Goal: Transaction & Acquisition: Download file/media

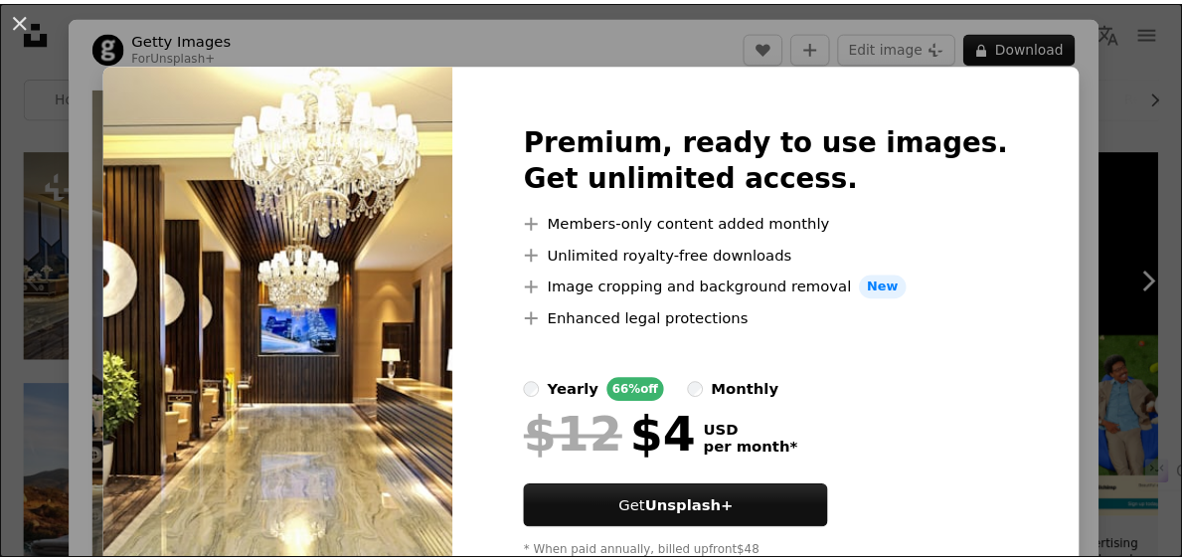
scroll to position [99, 0]
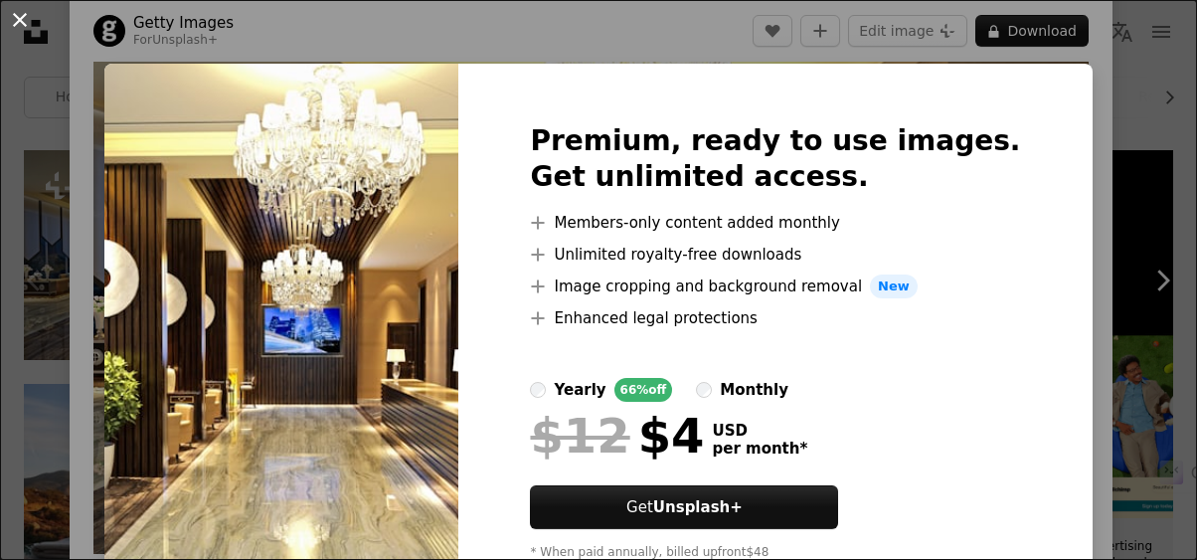
click at [13, 18] on button "An X shape" at bounding box center [20, 20] width 24 height 24
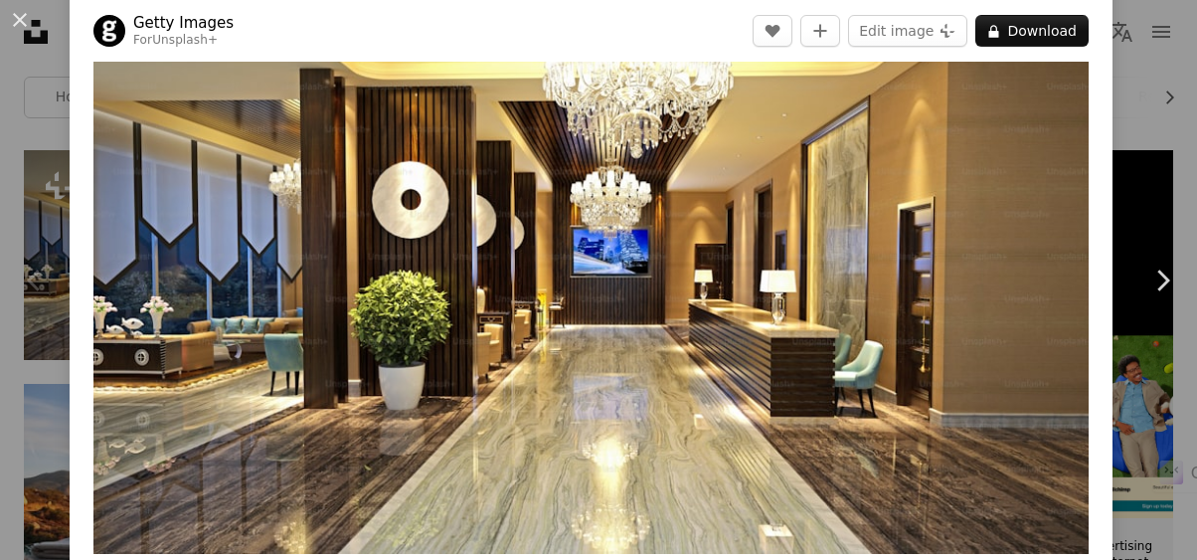
click at [13, 18] on button "An X shape" at bounding box center [20, 20] width 24 height 24
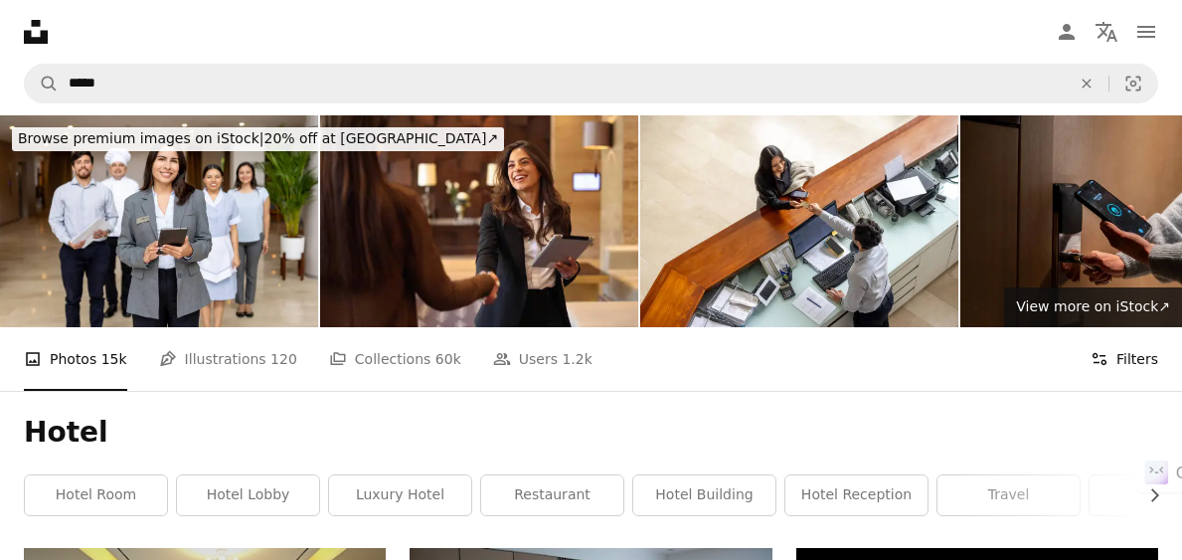
click at [1135, 367] on button "Filters Filters" at bounding box center [1125, 359] width 68 height 64
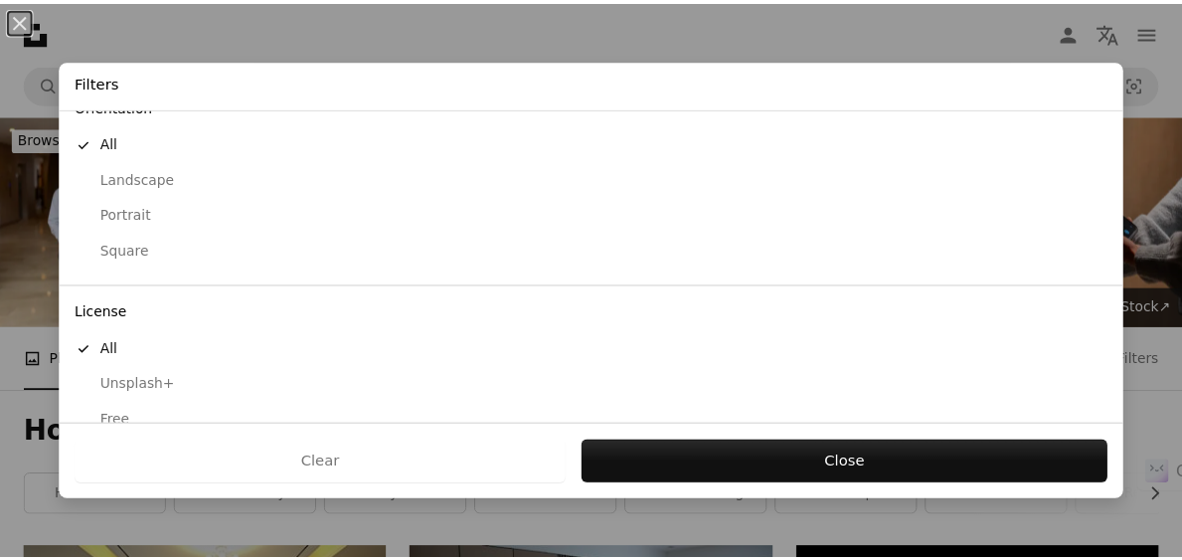
scroll to position [230, 0]
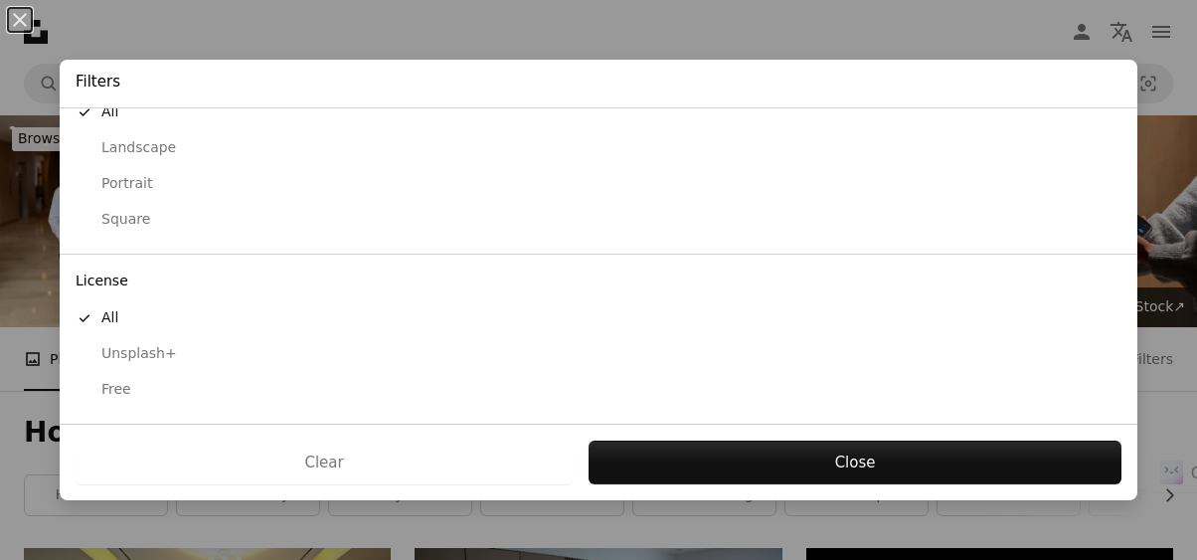
click at [122, 385] on div "Free" at bounding box center [599, 390] width 1046 height 20
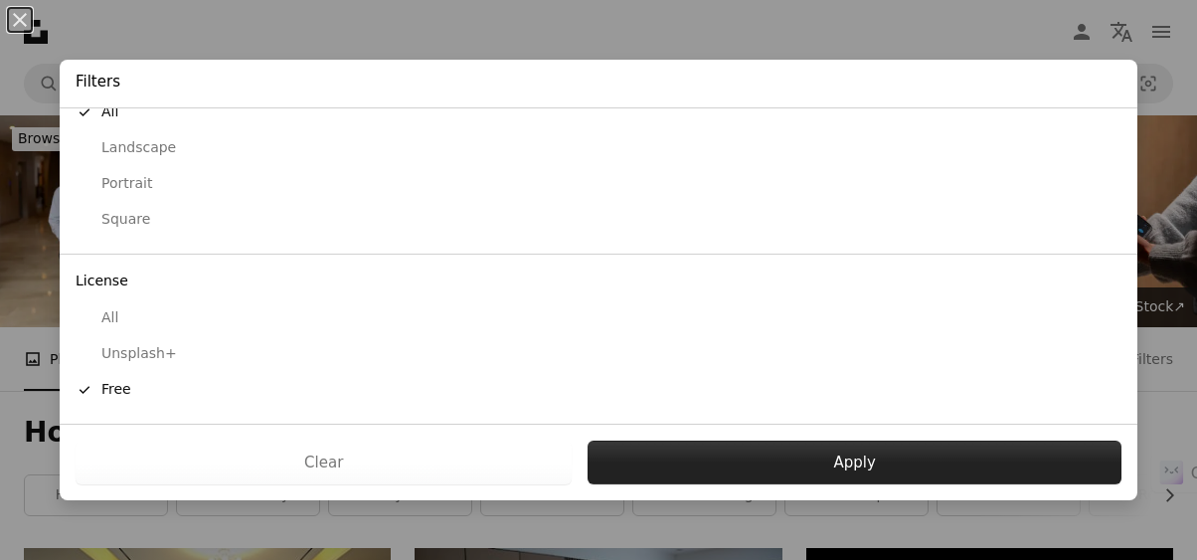
click at [885, 457] on button "Apply" at bounding box center [855, 462] width 534 height 44
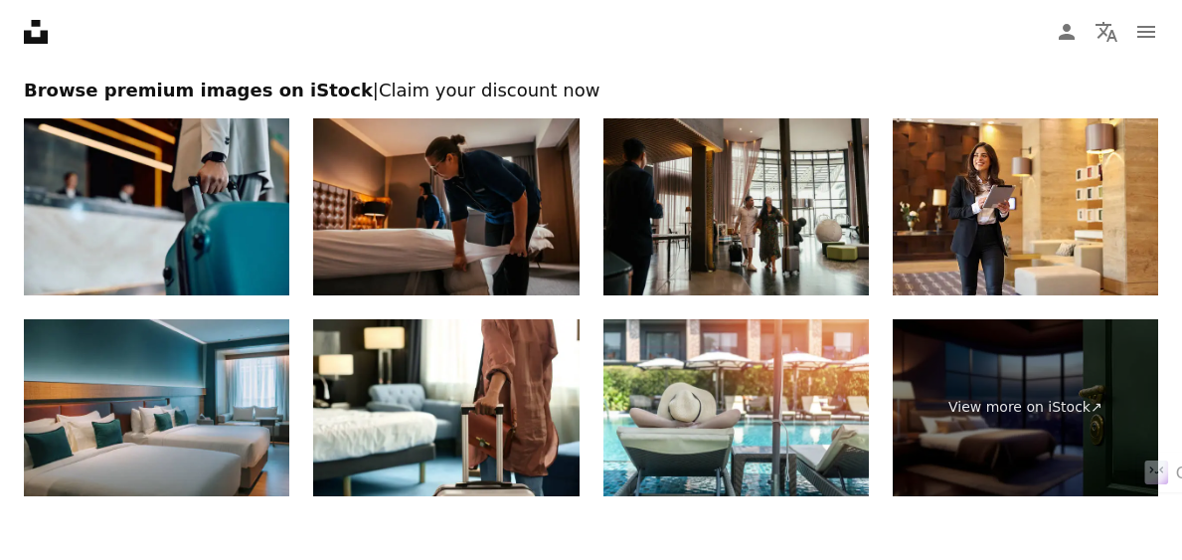
scroll to position [3281, 0]
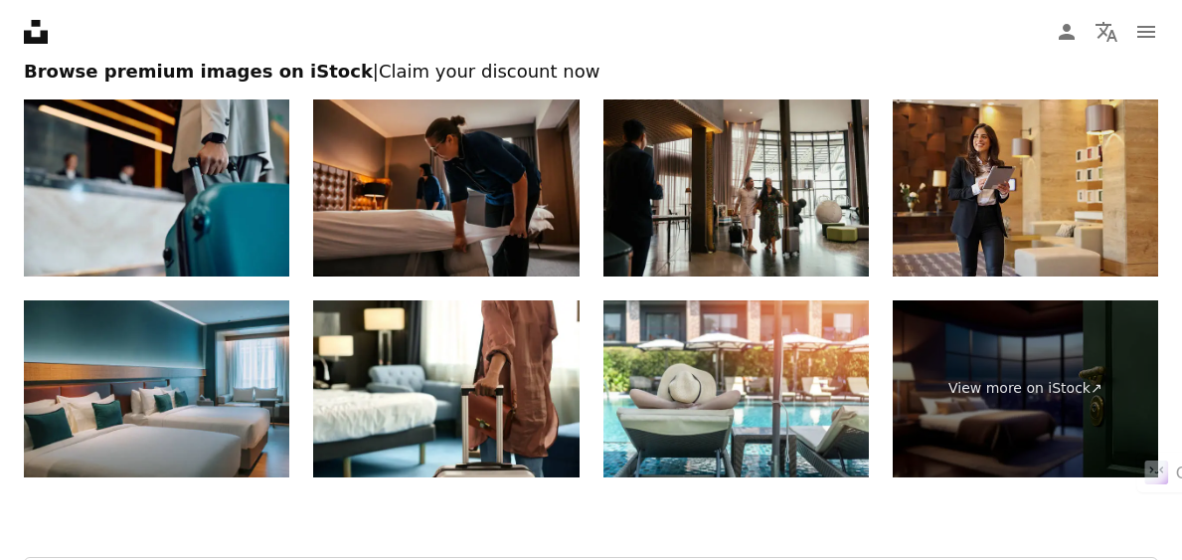
click at [1075, 222] on img at bounding box center [1025, 187] width 265 height 177
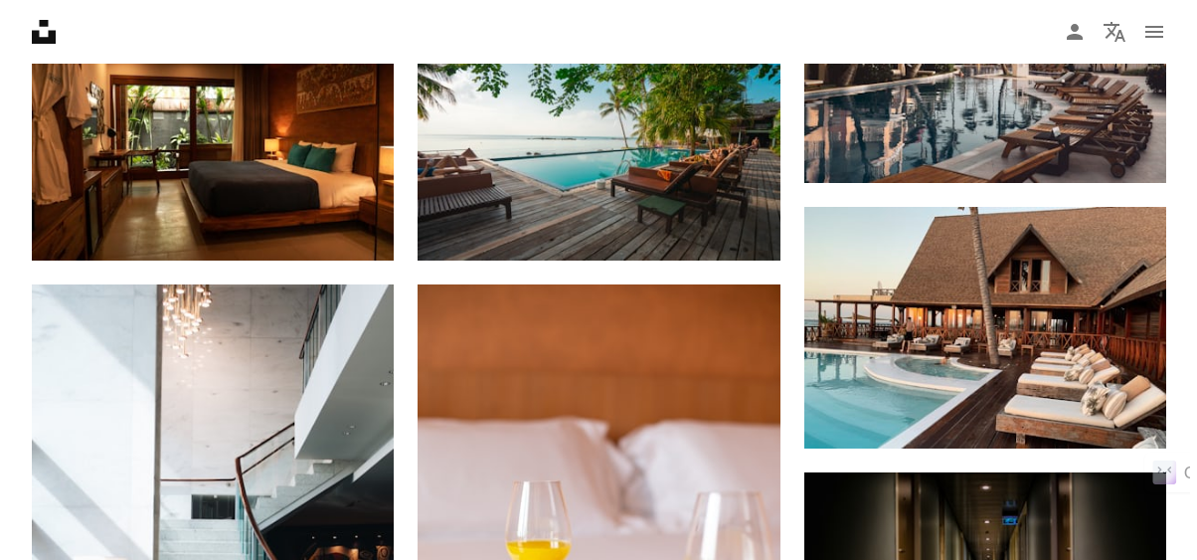
scroll to position [1790, 0]
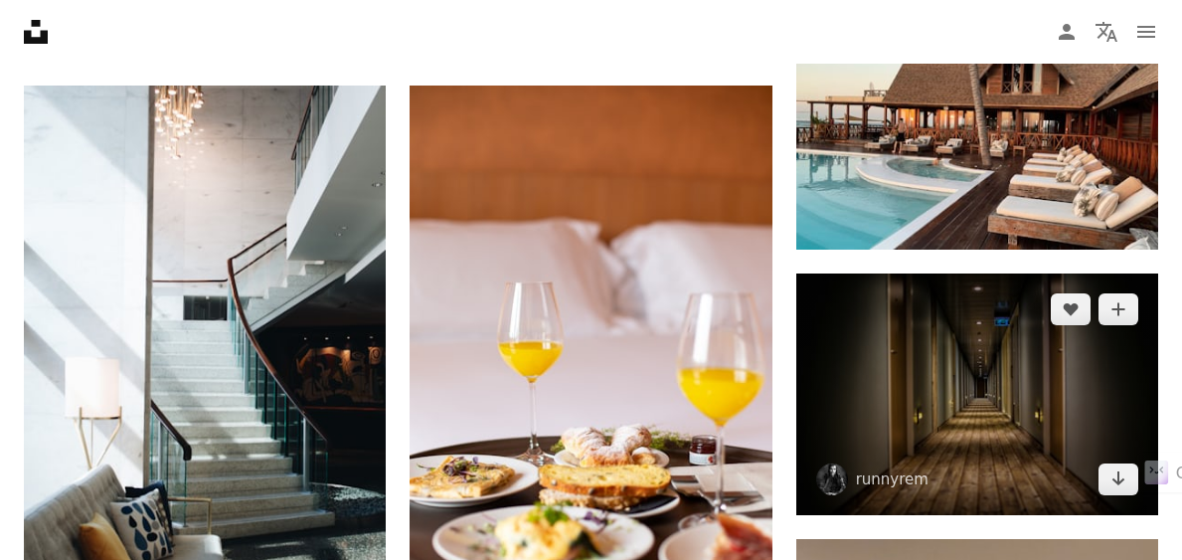
click at [952, 311] on img at bounding box center [977, 394] width 362 height 242
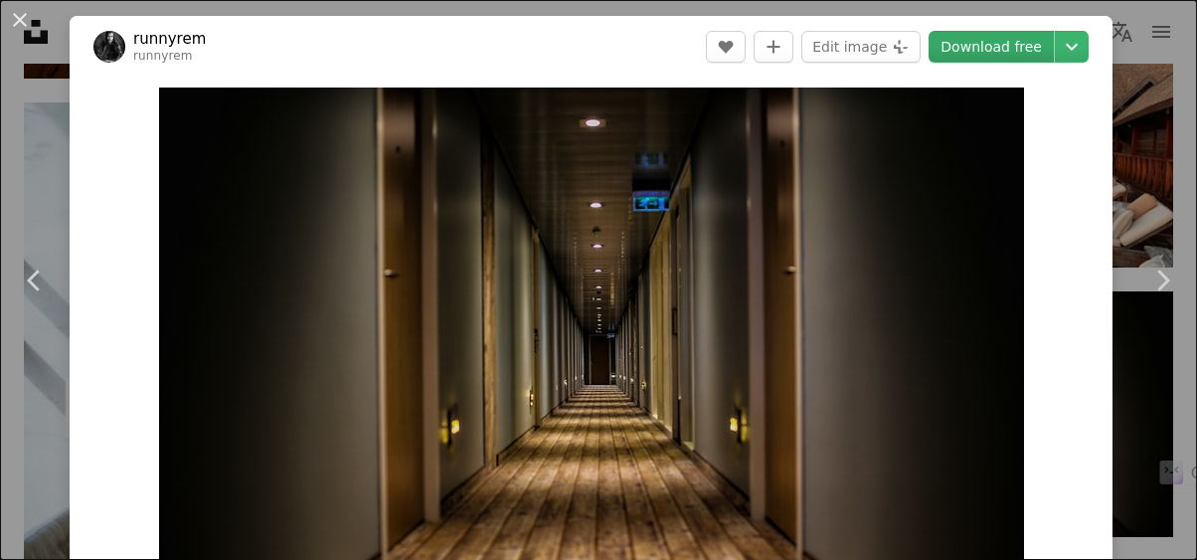
click at [1021, 46] on link "Download free" at bounding box center [991, 47] width 125 height 32
